Goal: Find specific fact: Find contact information

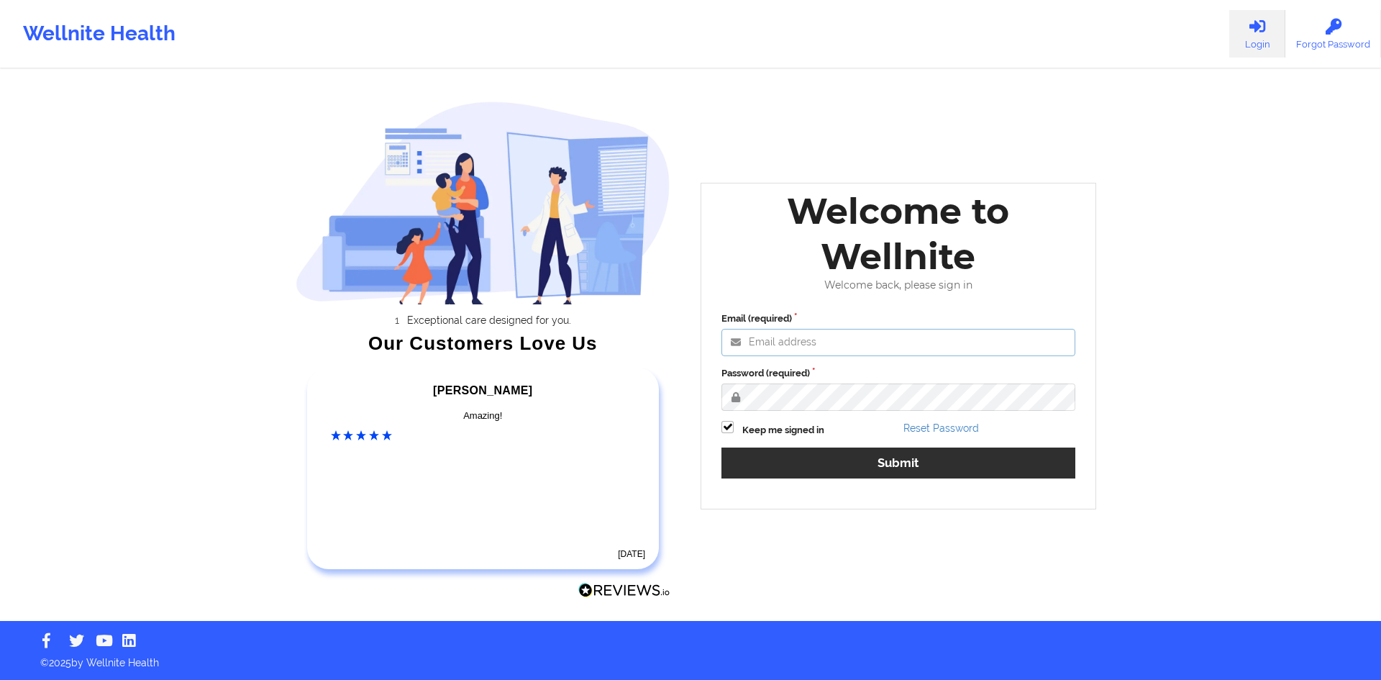
type input "[PERSON_NAME][EMAIL_ADDRESS][DOMAIN_NAME]"
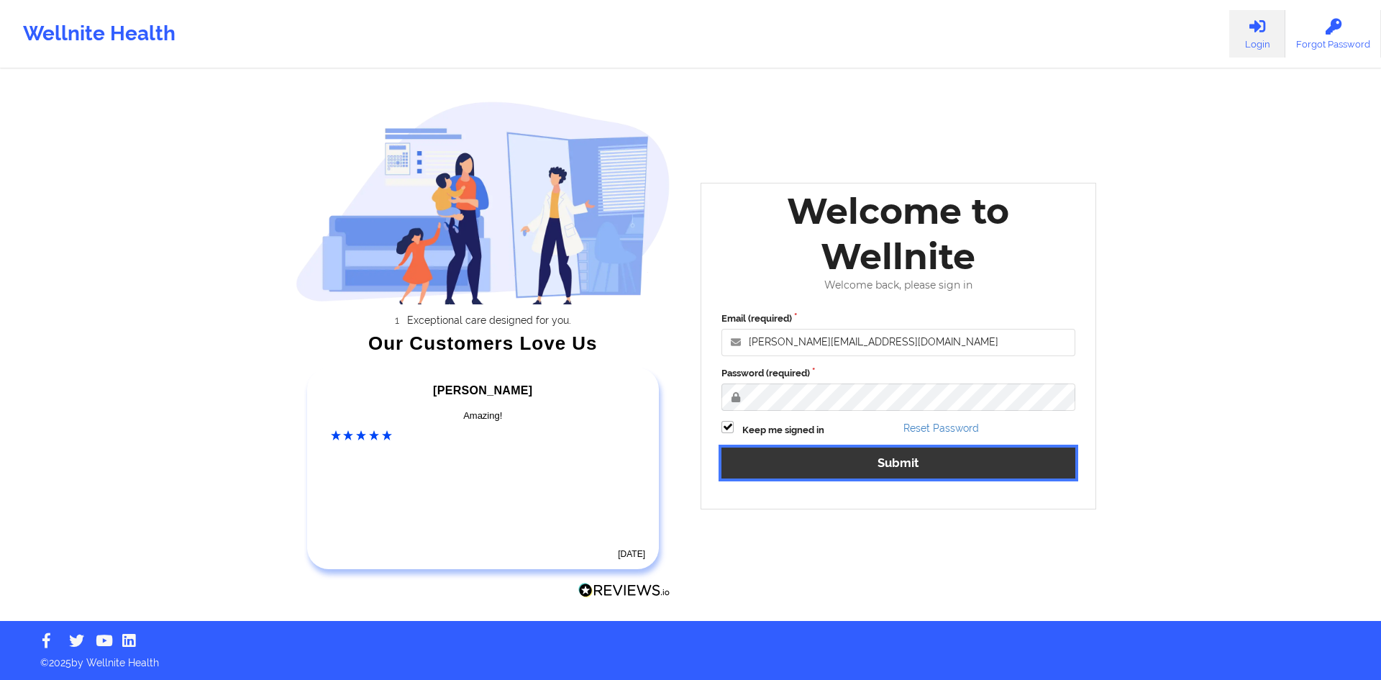
click at [953, 454] on button "Submit" at bounding box center [898, 462] width 354 height 31
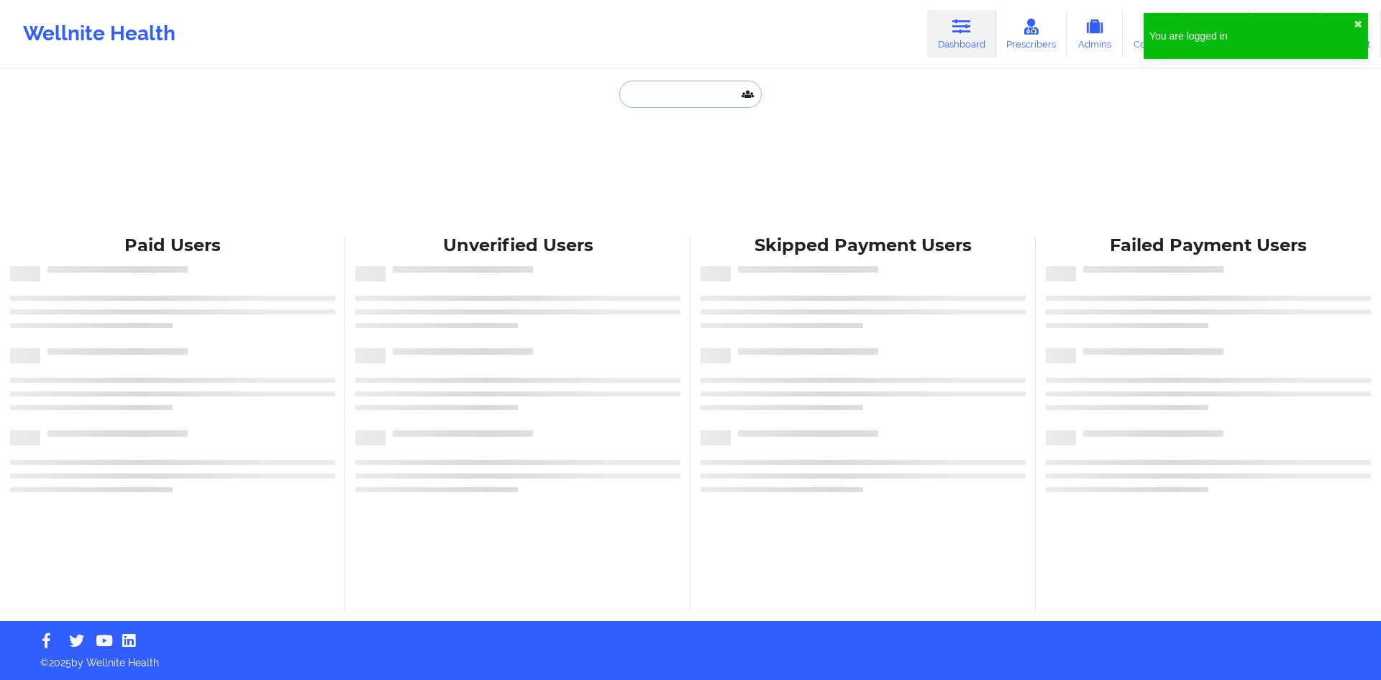
click at [726, 90] on input "text" at bounding box center [690, 94] width 142 height 27
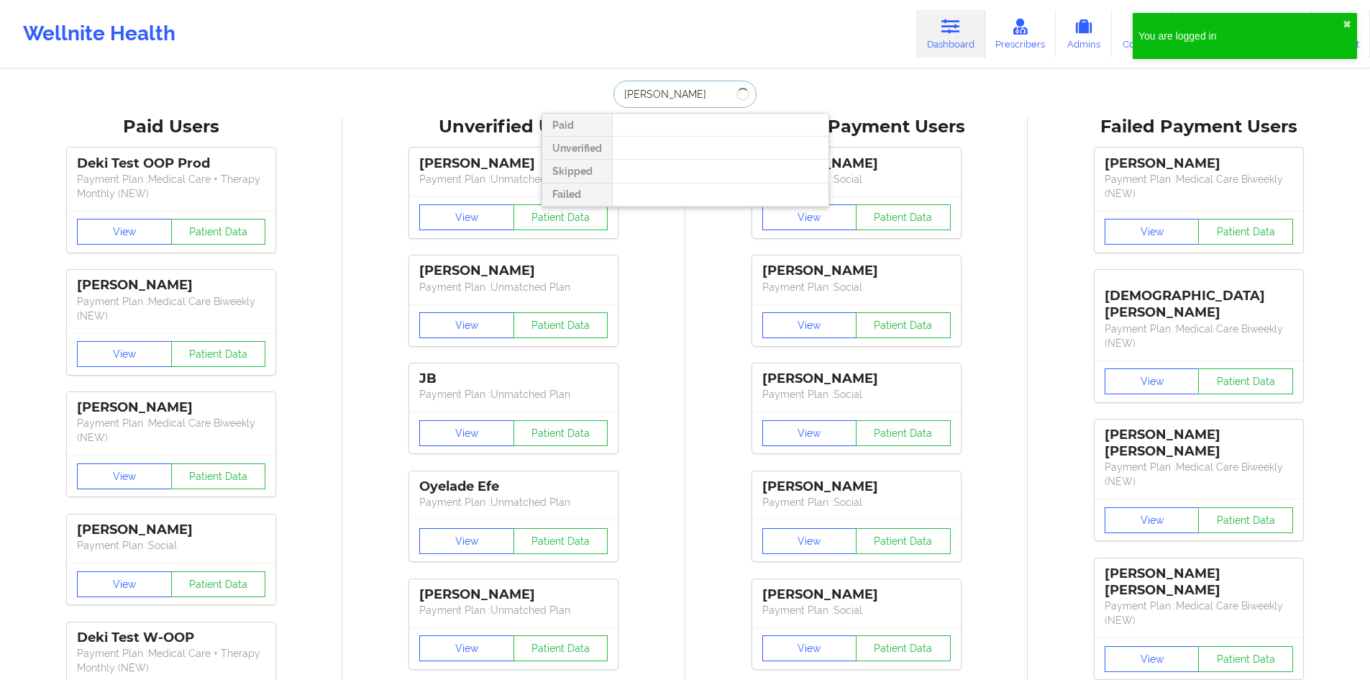
type input "[PERSON_NAME]"
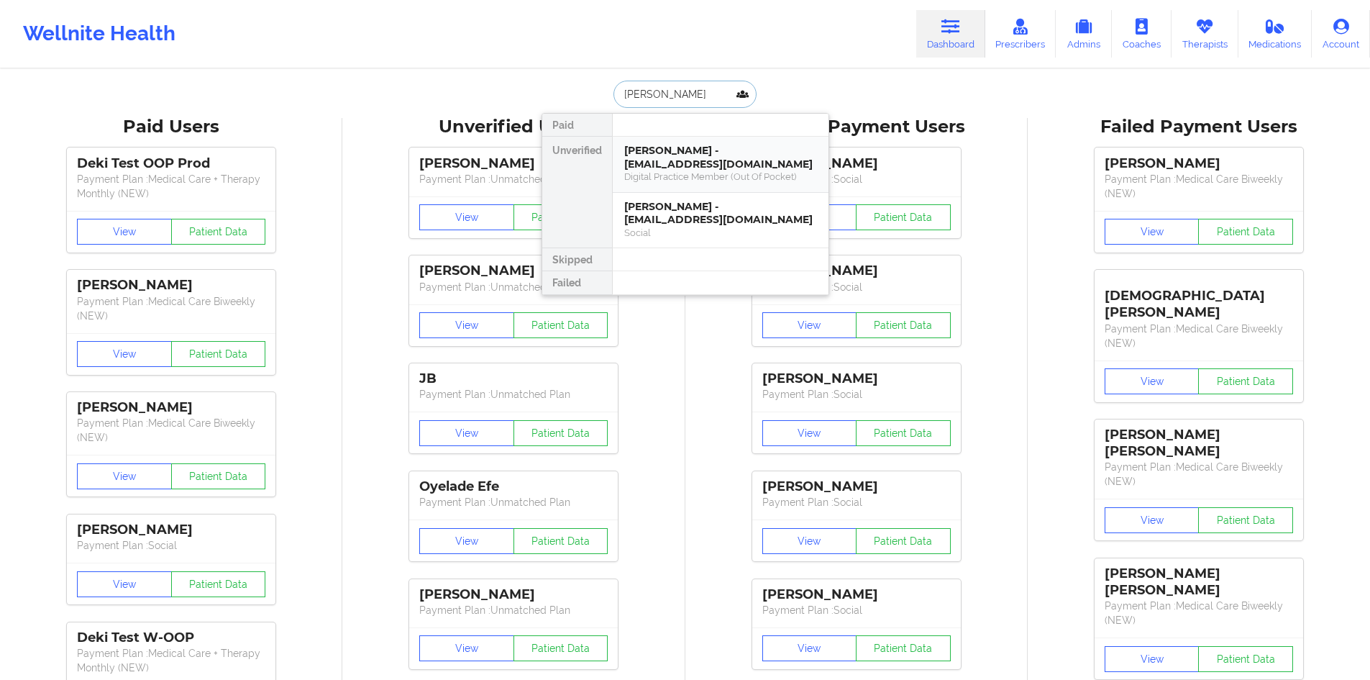
click at [715, 170] on div "Digital Practice Member (Out Of Pocket)" at bounding box center [720, 176] width 193 height 12
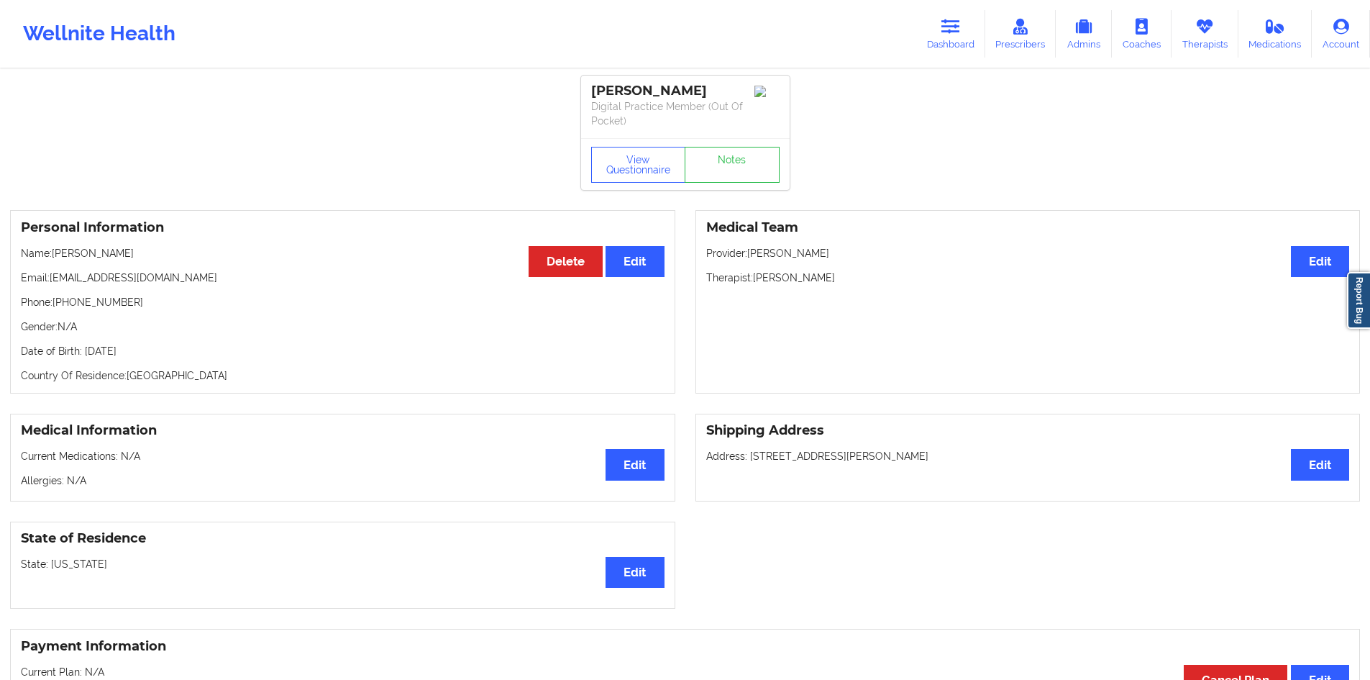
click at [120, 276] on p "Email: [EMAIL_ADDRESS][DOMAIN_NAME]" at bounding box center [343, 277] width 644 height 14
drag, startPoint x: 120, startPoint y: 276, endPoint x: 109, endPoint y: 278, distance: 11.6
click at [109, 278] on p "Email: [EMAIL_ADDRESS][DOMAIN_NAME]" at bounding box center [343, 277] width 644 height 14
click at [132, 278] on p "Email: [EMAIL_ADDRESS][DOMAIN_NAME]" at bounding box center [343, 277] width 644 height 14
drag, startPoint x: 130, startPoint y: 278, endPoint x: 58, endPoint y: 274, distance: 72.7
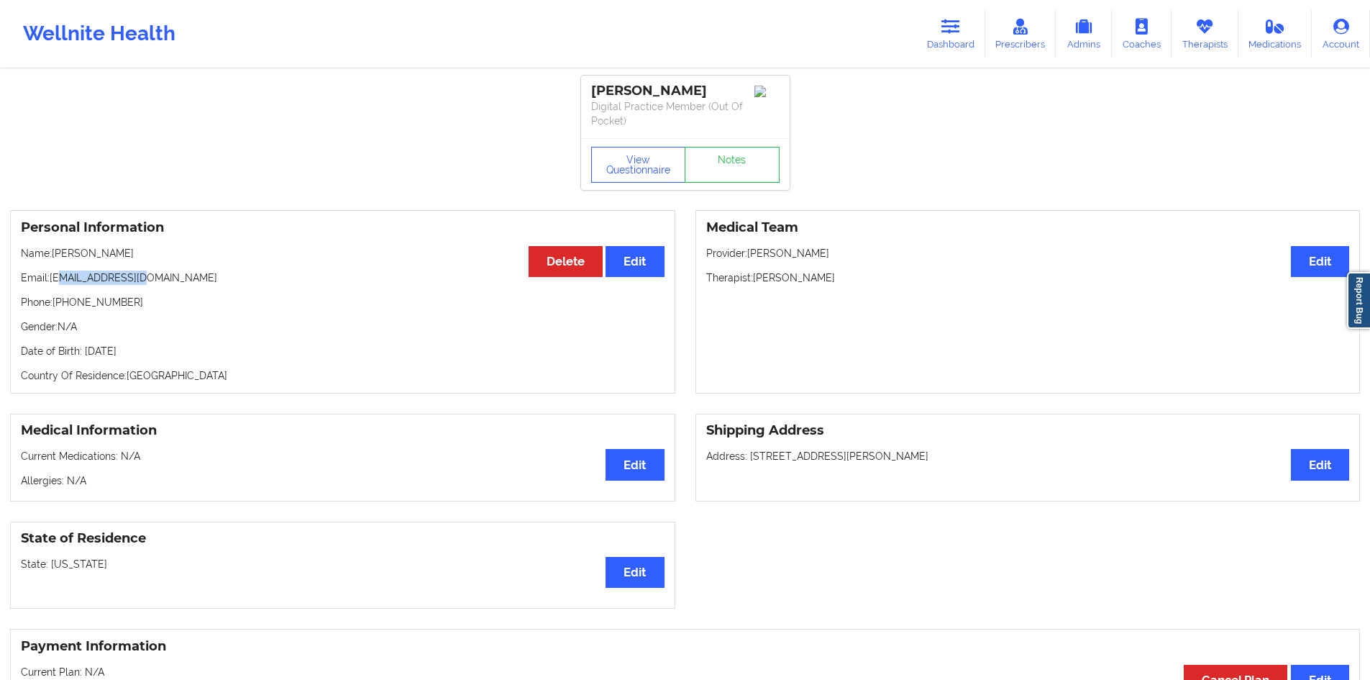
click at [58, 274] on p "Email: [EMAIL_ADDRESS][DOMAIN_NAME]" at bounding box center [343, 277] width 644 height 14
click at [52, 274] on p "Email: [EMAIL_ADDRESS][DOMAIN_NAME]" at bounding box center [343, 277] width 644 height 14
drag, startPoint x: 52, startPoint y: 274, endPoint x: 131, endPoint y: 273, distance: 78.4
click at [131, 273] on p "Email: [EMAIL_ADDRESS][DOMAIN_NAME]" at bounding box center [343, 277] width 644 height 14
copy p "[EMAIL_ADDRESS][DOMAIN_NAME]"
